Goal: Information Seeking & Learning: Learn about a topic

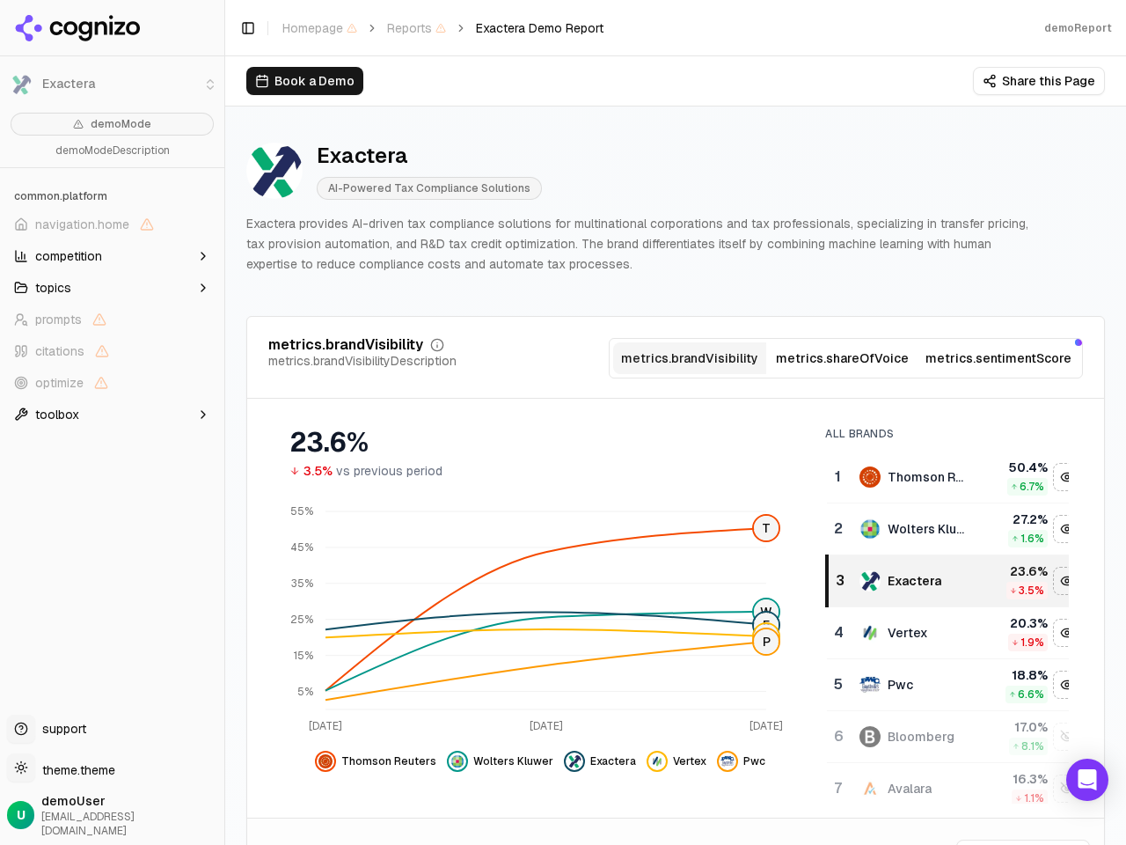
click at [21, 84] on li "Exactera" at bounding box center [112, 84] width 224 height 42
click at [112, 224] on span "navigation.home" at bounding box center [82, 225] width 94 height 18
click at [112, 288] on button "topics" at bounding box center [112, 288] width 210 height 28
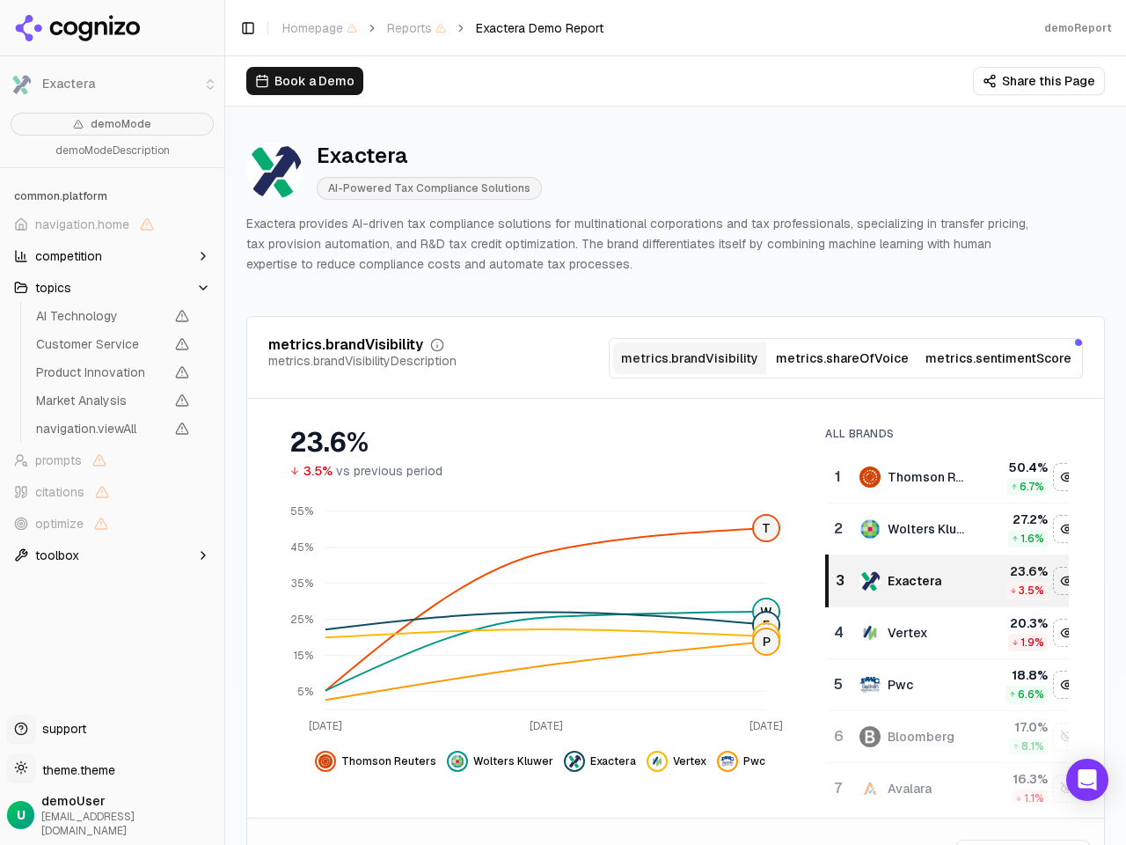
click at [112, 319] on span "AI Technology" at bounding box center [100, 316] width 128 height 18
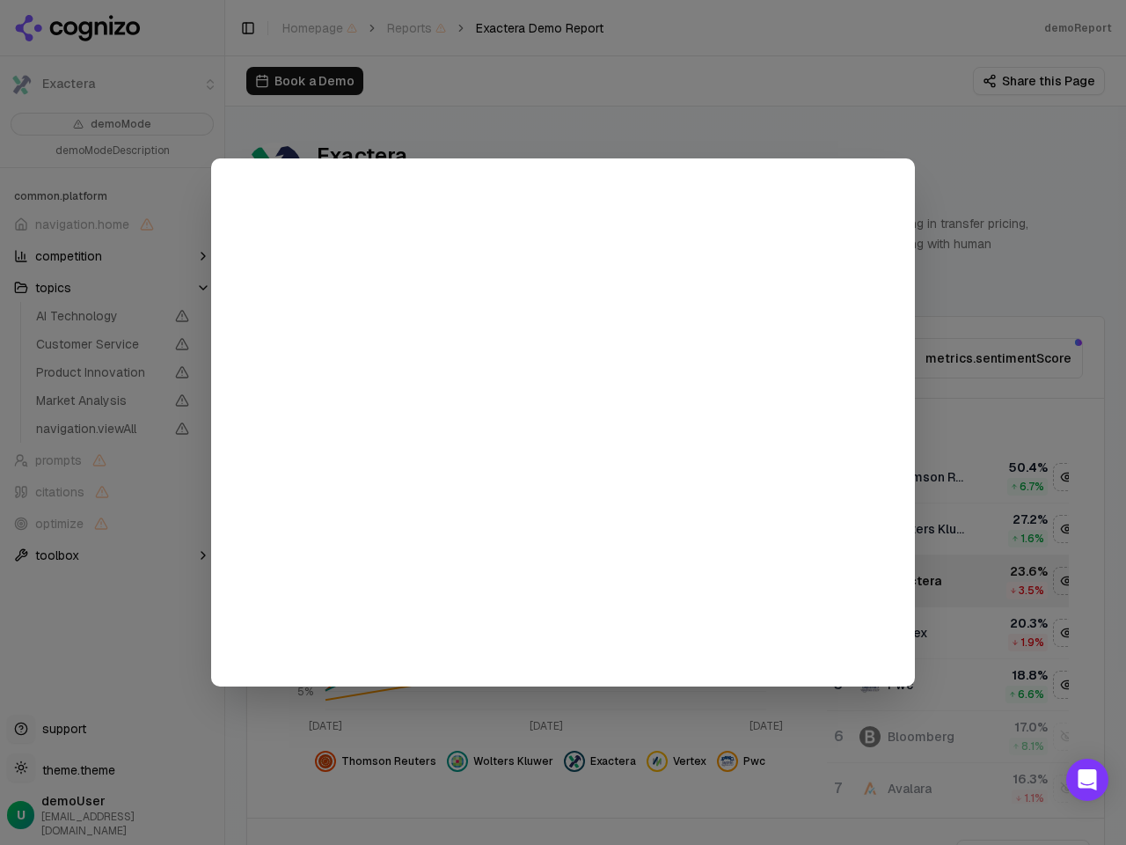
click at [112, 351] on div at bounding box center [563, 422] width 1126 height 845
